Goal: Use online tool/utility: Utilize a website feature to perform a specific function

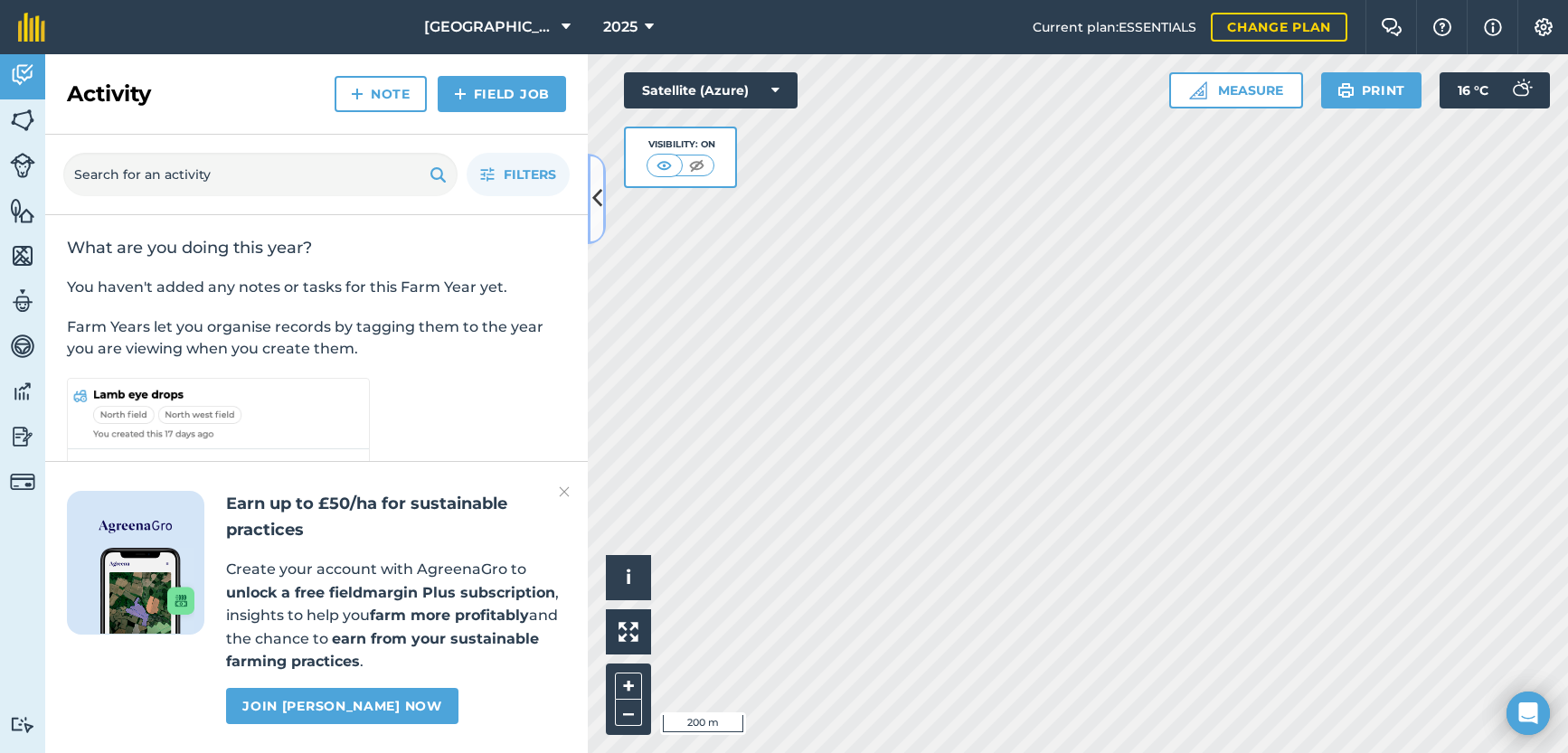
click at [595, 204] on icon at bounding box center [597, 198] width 10 height 32
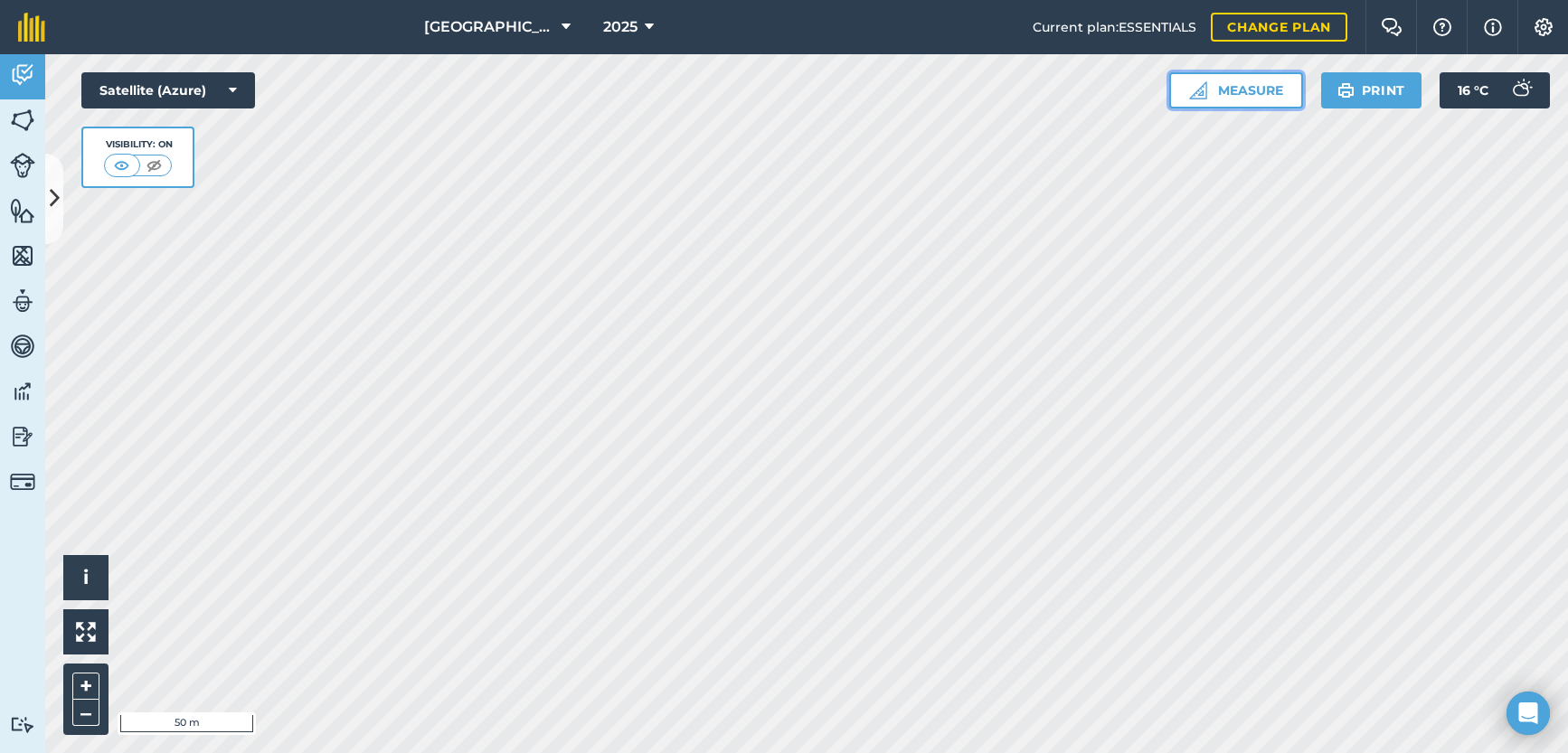
click at [1253, 88] on button "Measure" at bounding box center [1237, 90] width 134 height 36
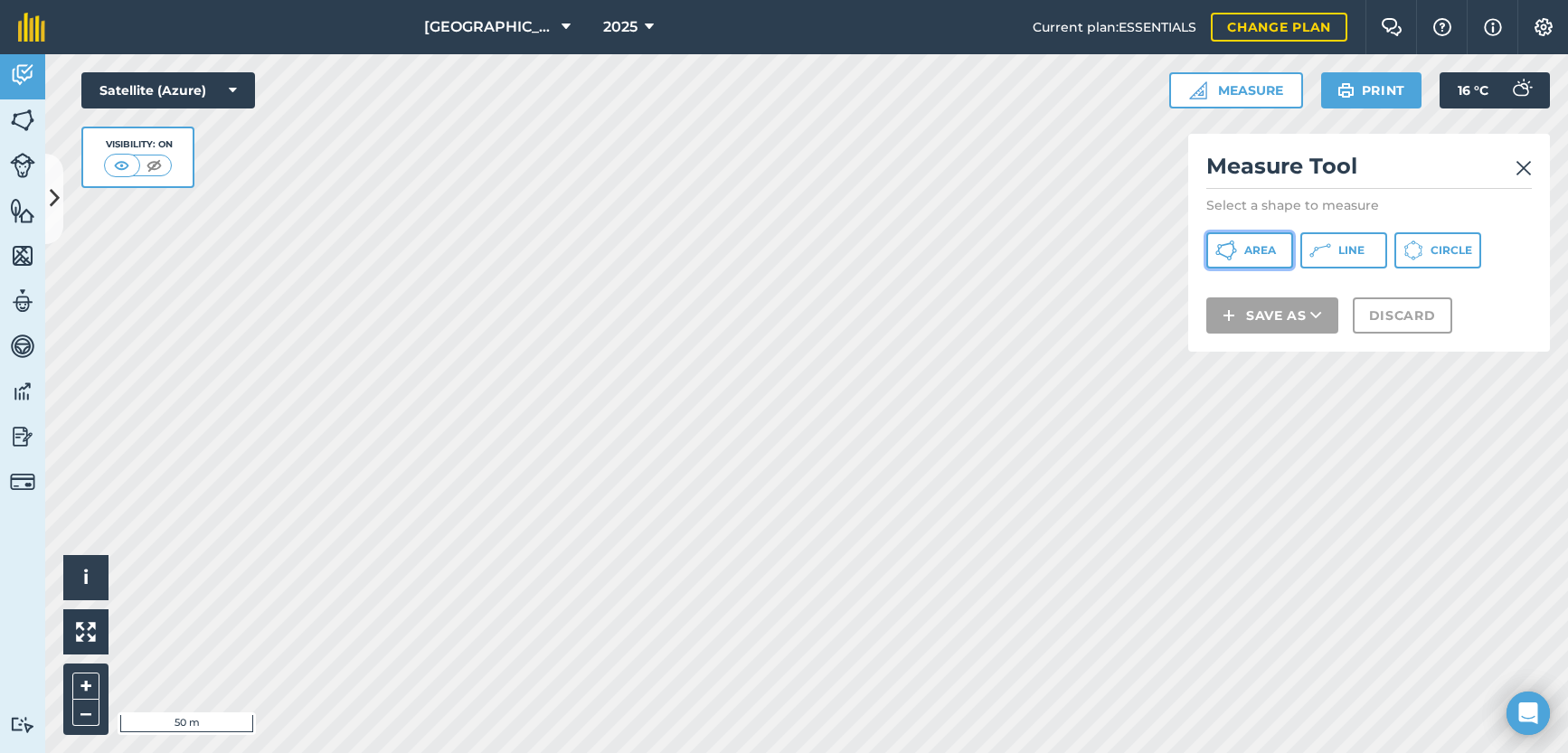
click at [1266, 247] on span "Area" at bounding box center [1260, 251] width 32 height 15
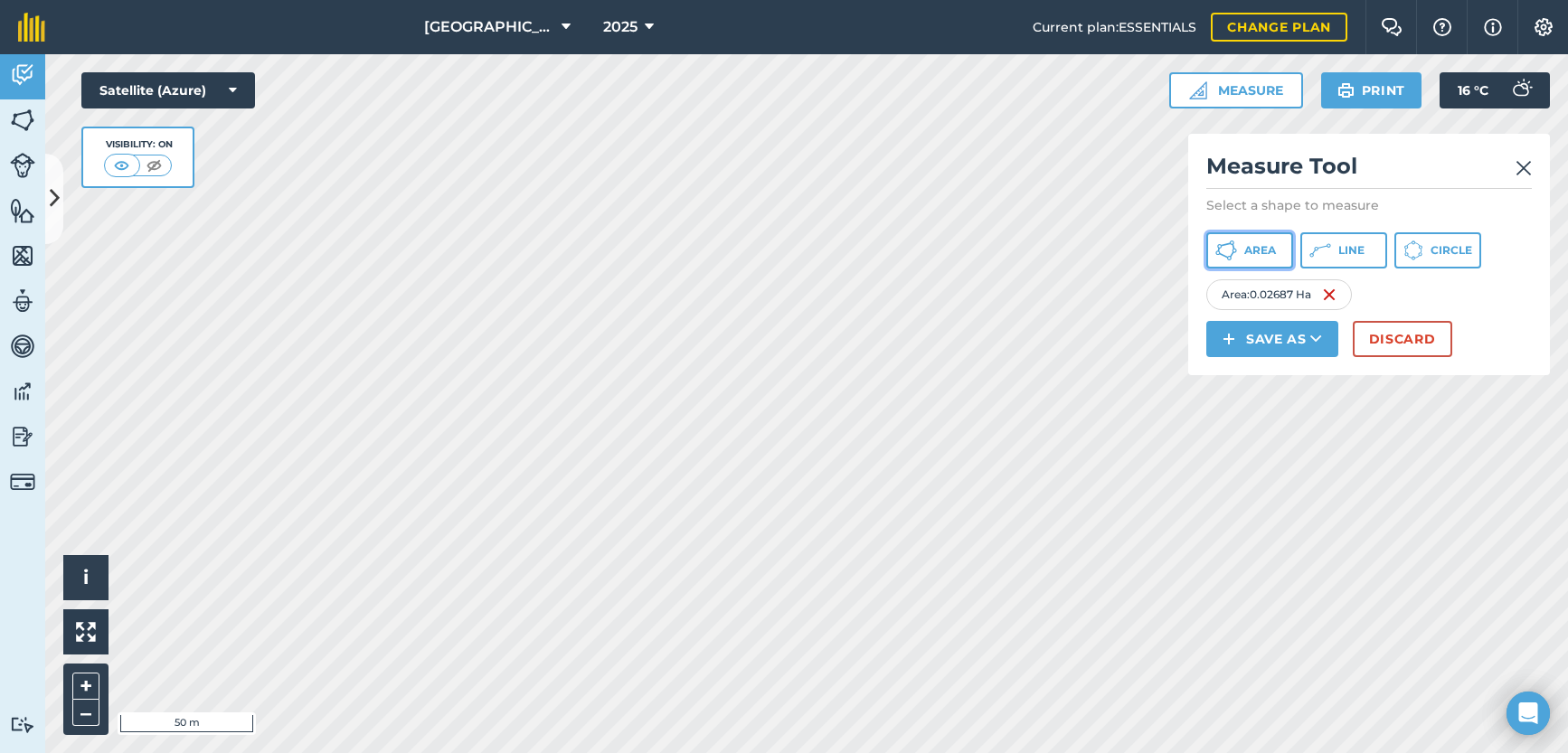
click at [1238, 250] on button "Area" at bounding box center [1249, 250] width 86 height 36
click at [1239, 252] on button "Area" at bounding box center [1249, 250] width 86 height 36
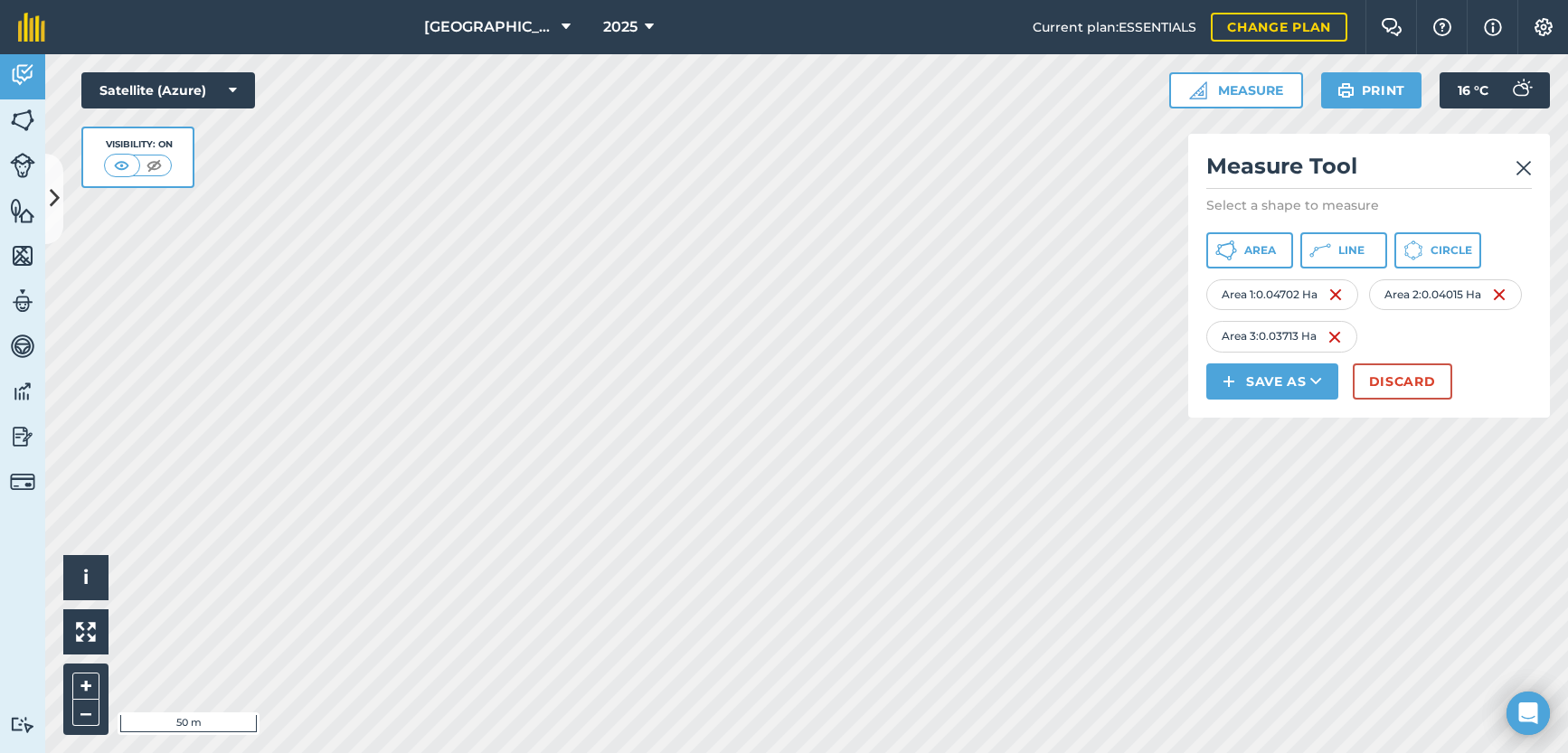
click at [1519, 166] on img at bounding box center [1524, 167] width 17 height 21
